Goal: Transaction & Acquisition: Purchase product/service

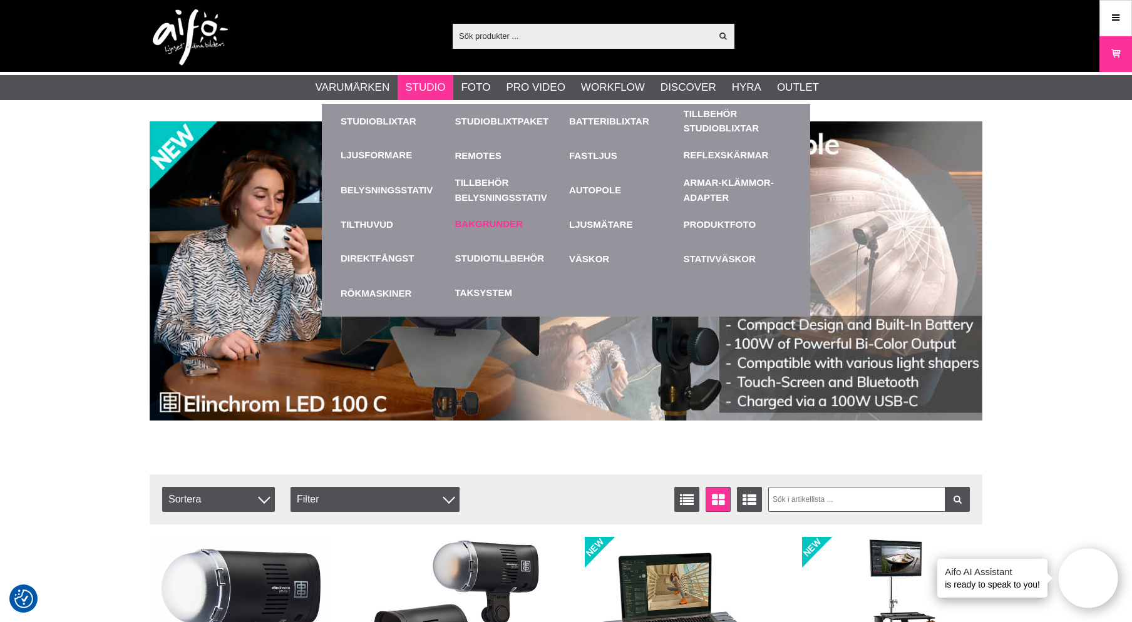
click at [491, 224] on link "Bakgrunder" at bounding box center [489, 224] width 68 height 14
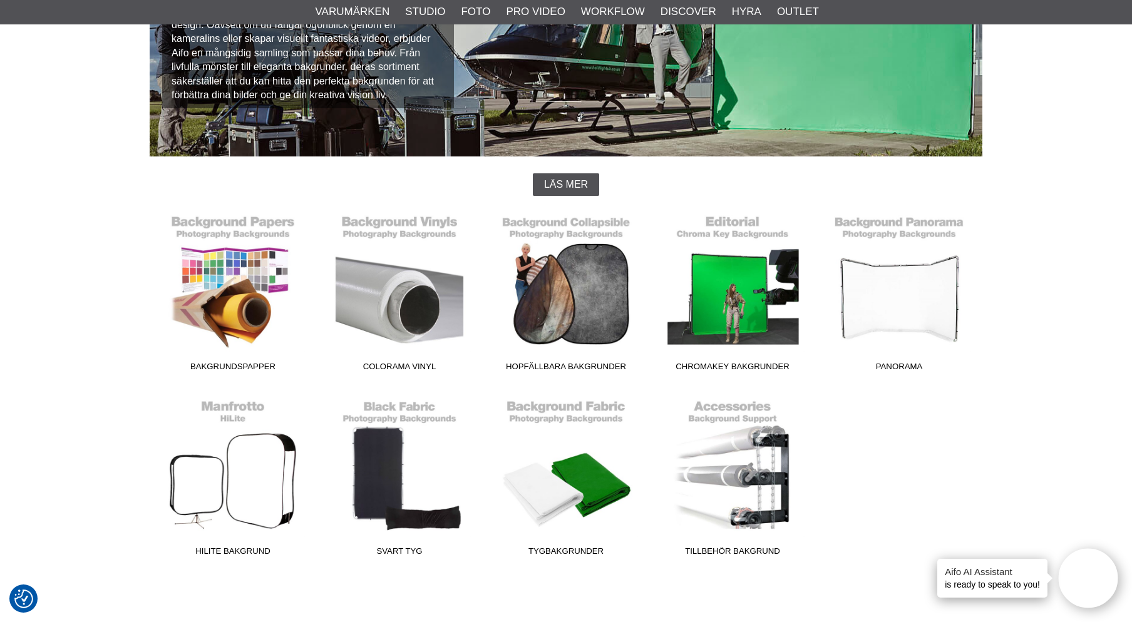
scroll to position [203, 0]
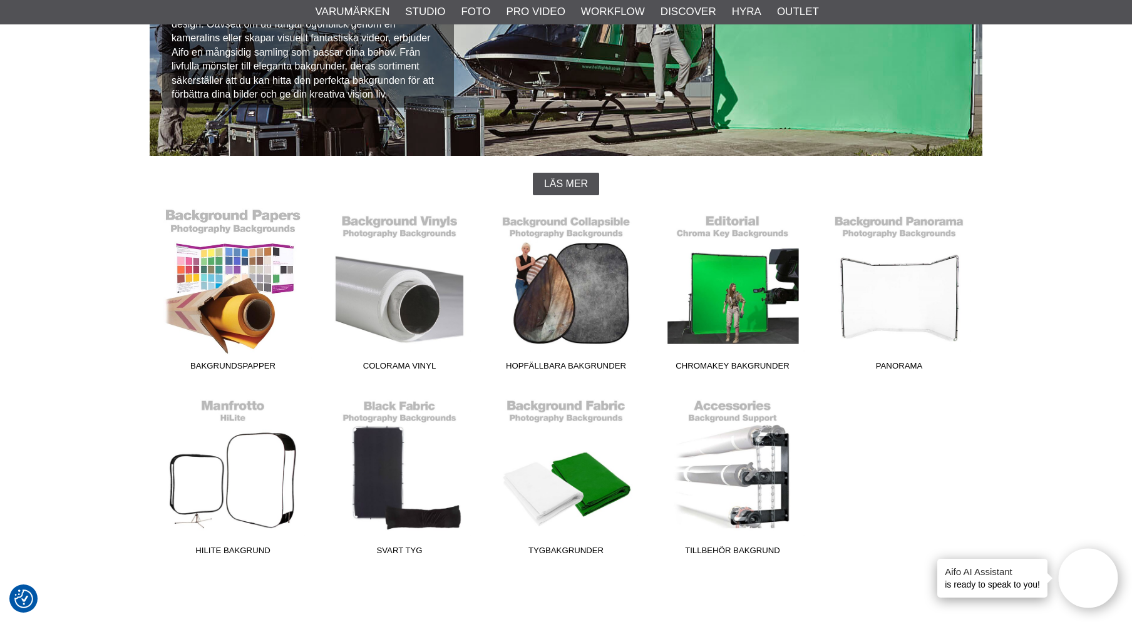
click at [256, 220] on link "Bakgrundspapper" at bounding box center [233, 292] width 167 height 169
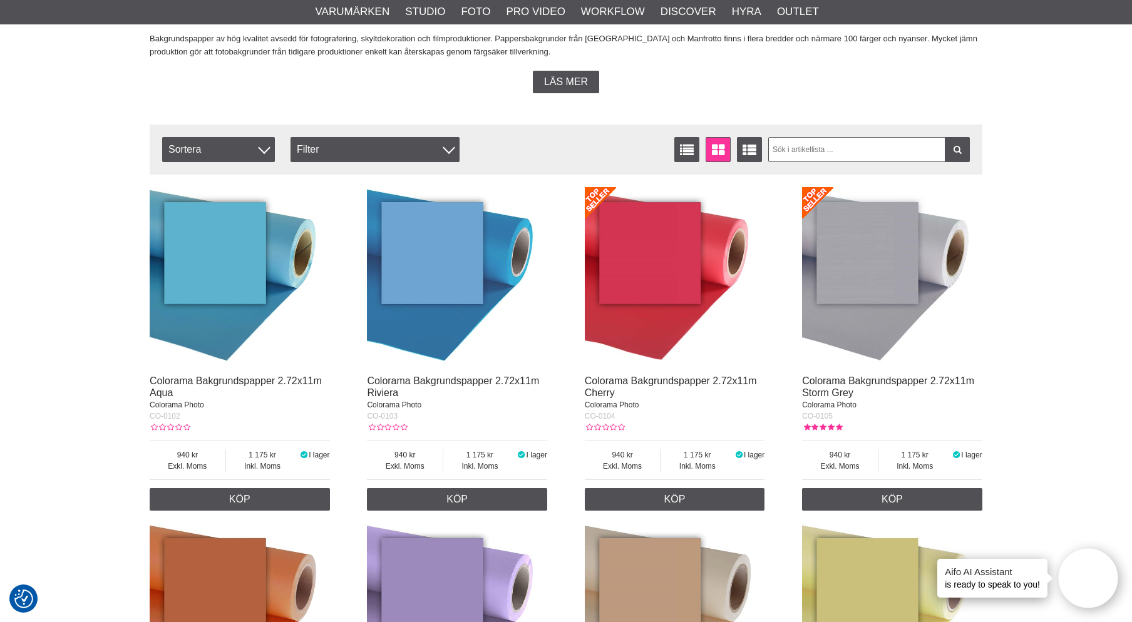
scroll to position [376, 0]
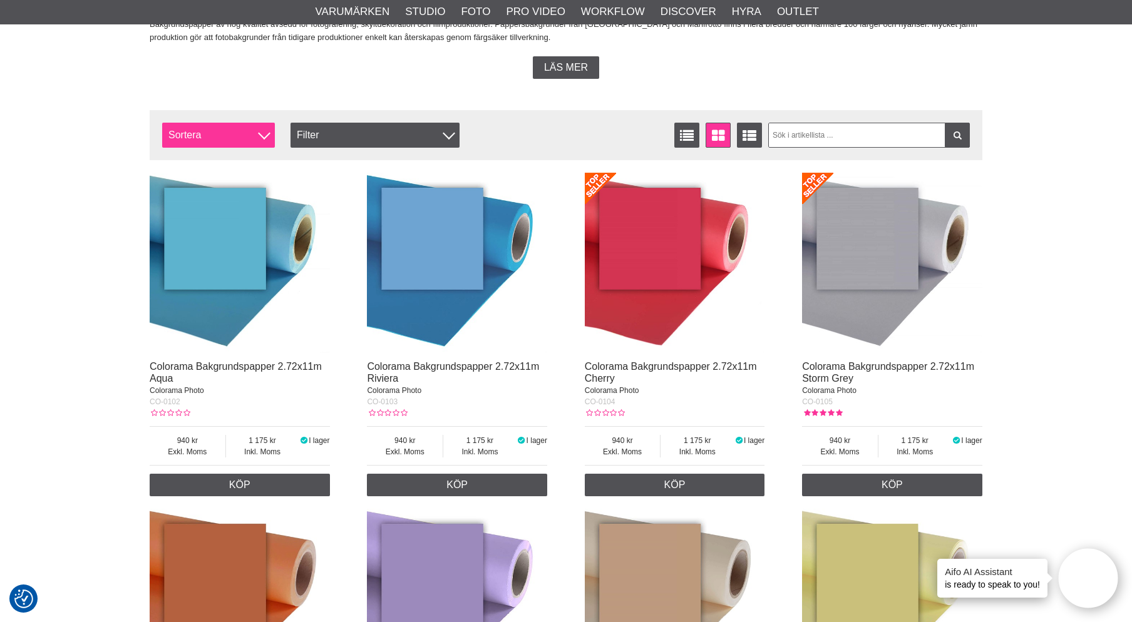
click at [269, 135] on span "Sortera" at bounding box center [218, 135] width 113 height 25
click at [266, 137] on span "Sortera" at bounding box center [218, 135] width 113 height 25
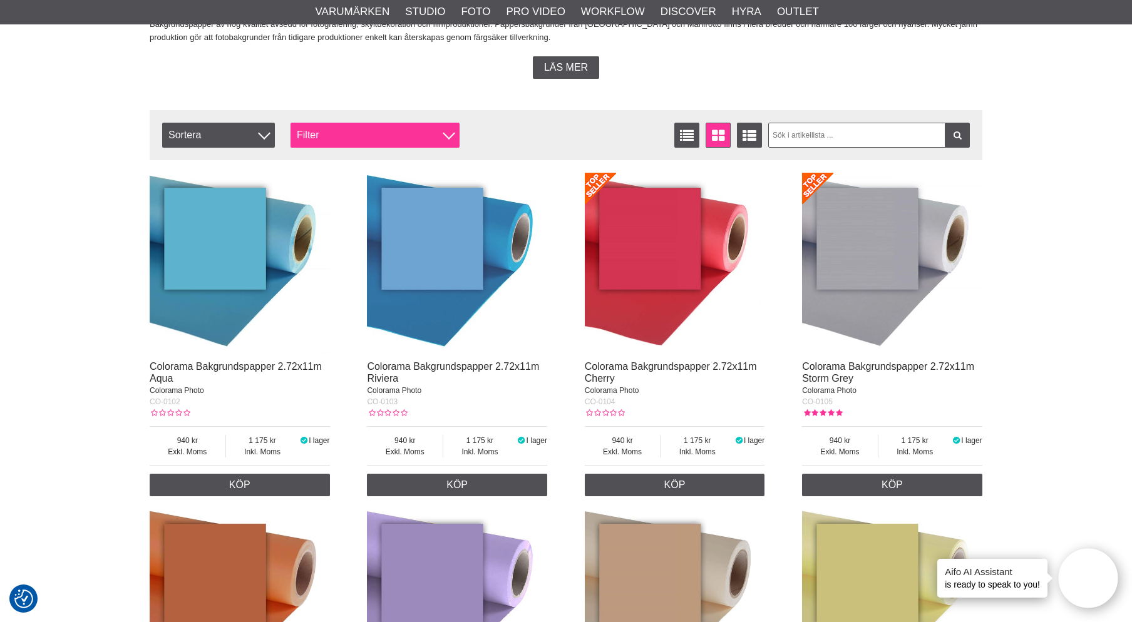
click at [451, 134] on div at bounding box center [449, 134] width 13 height 13
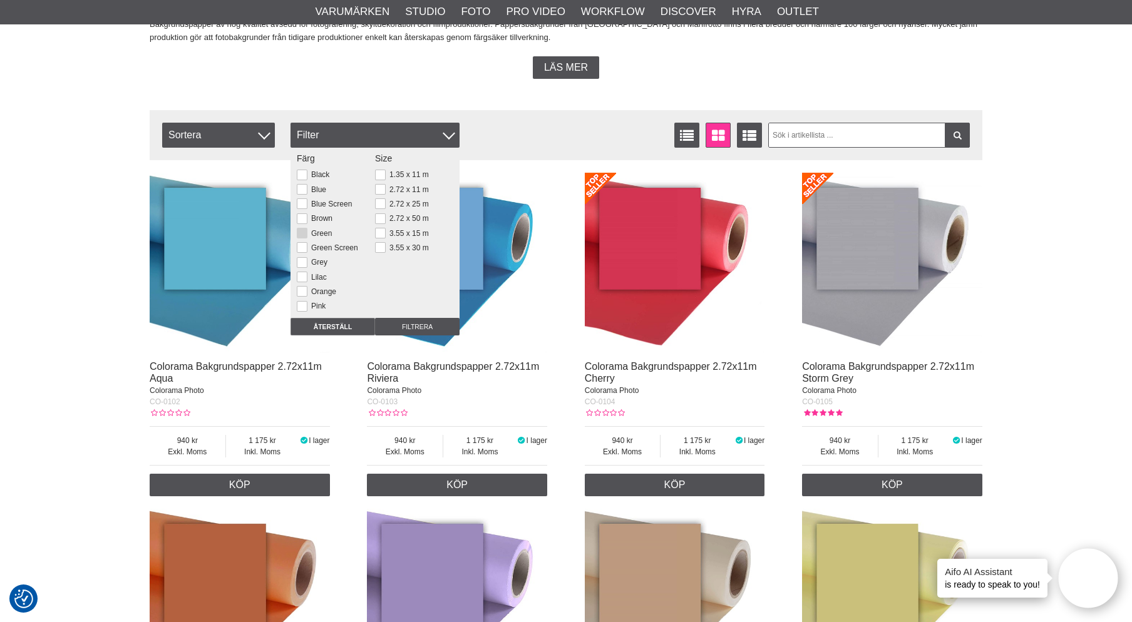
click at [301, 235] on button at bounding box center [302, 233] width 11 height 11
click at [377, 189] on button at bounding box center [380, 189] width 11 height 11
click at [417, 330] on input "Filtrera" at bounding box center [417, 327] width 85 height 18
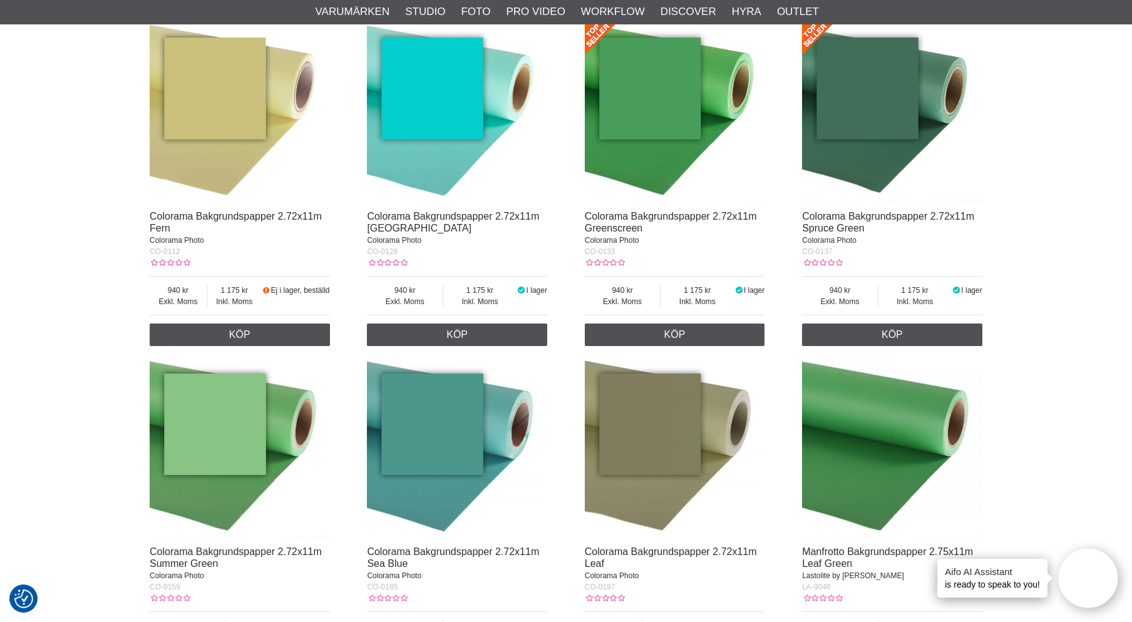
scroll to position [518, 0]
